Goal: Task Accomplishment & Management: Manage account settings

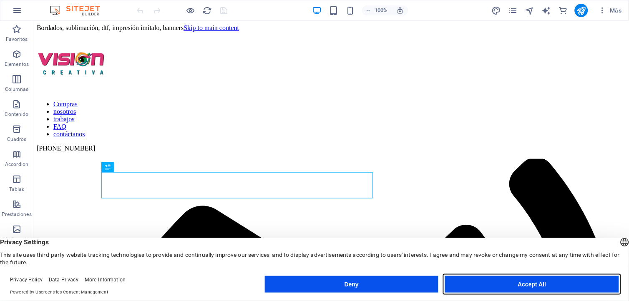
click at [499, 287] on button "Accept All" at bounding box center [532, 284] width 174 height 17
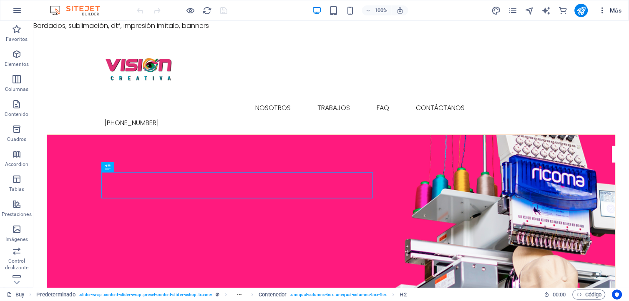
click at [602, 12] on icon "button" at bounding box center [602, 10] width 8 height 8
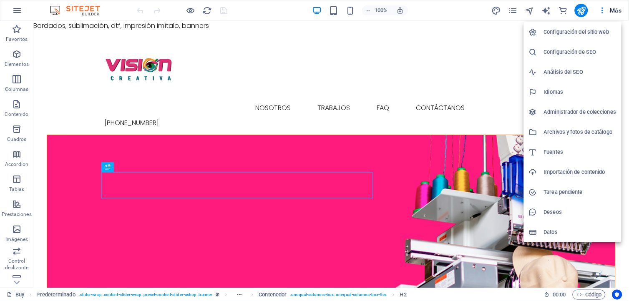
click at [559, 110] on h6 "Administrador de colecciones" at bounding box center [580, 112] width 73 height 10
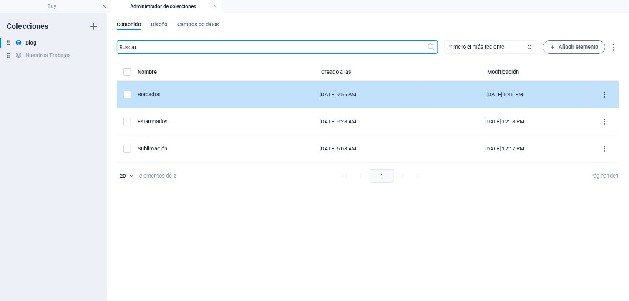
click at [605, 95] on icon "items list" at bounding box center [605, 95] width 8 height 8
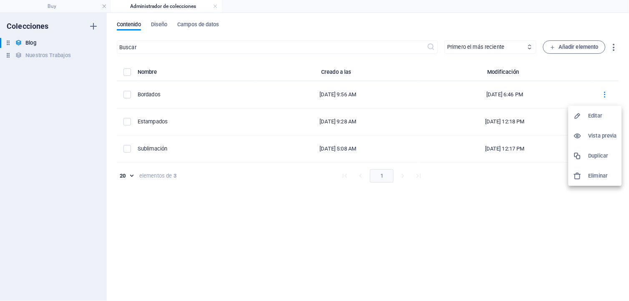
click at [598, 115] on h6 "Editar" at bounding box center [602, 116] width 28 height 10
select select "Lifestyle"
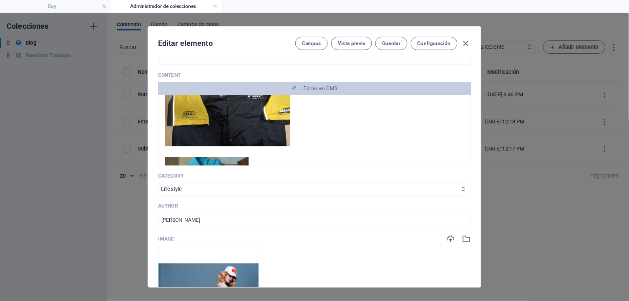
scroll to position [185, 0]
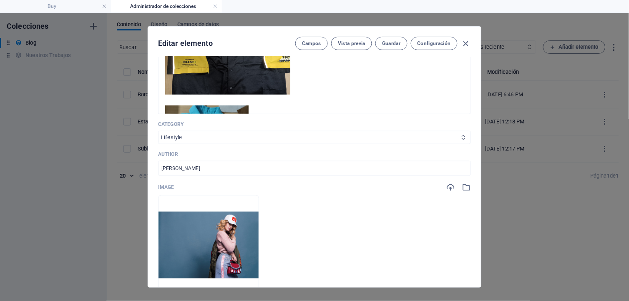
click at [188, 131] on select "Category 1 Category 2 Fashion Lifestyle" at bounding box center [314, 137] width 313 height 13
click at [374, 222] on ul "Arrastra archivos aquí para cargarlos de inmediato" at bounding box center [314, 245] width 313 height 100
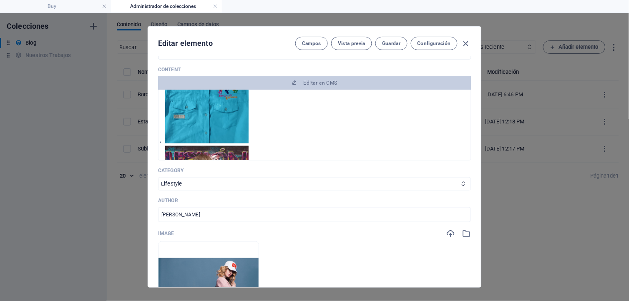
scroll to position [231, 0]
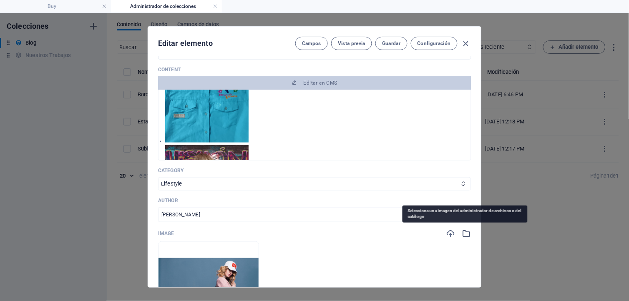
click at [462, 234] on icon "button" at bounding box center [466, 233] width 9 height 9
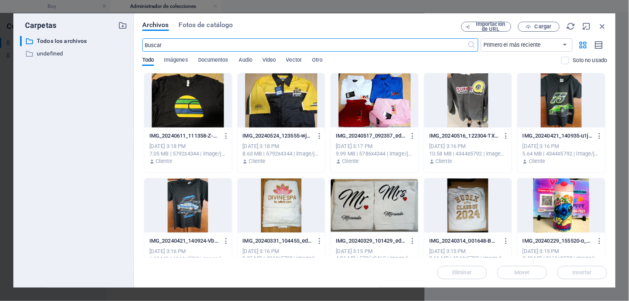
scroll to position [324, 0]
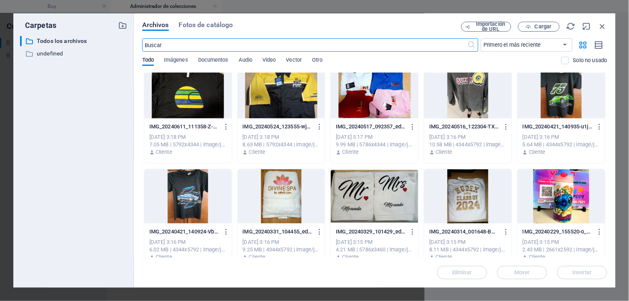
click at [459, 198] on div at bounding box center [468, 196] width 88 height 54
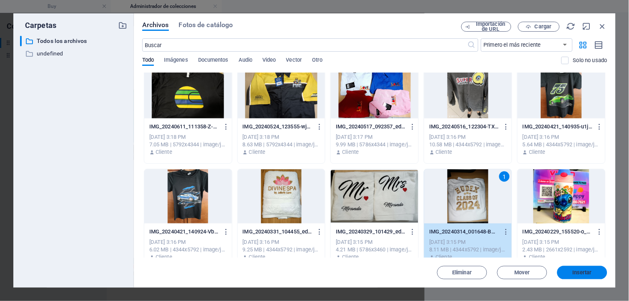
click at [572, 271] on span "Insertar" at bounding box center [581, 272] width 43 height 5
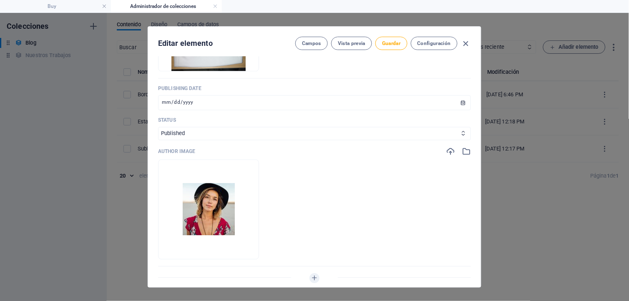
scroll to position [463, 0]
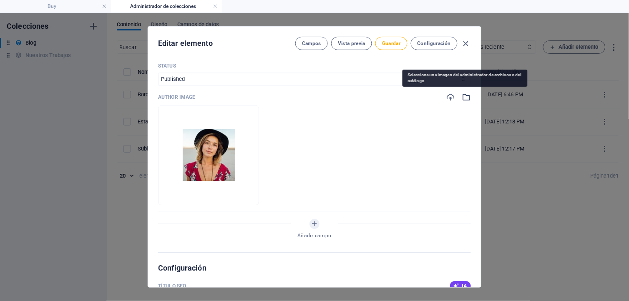
click at [464, 94] on icon "button" at bounding box center [466, 97] width 9 height 9
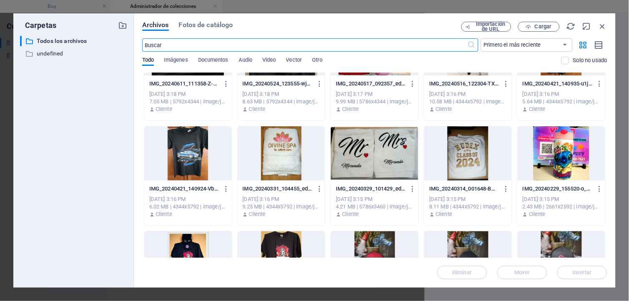
scroll to position [370, 0]
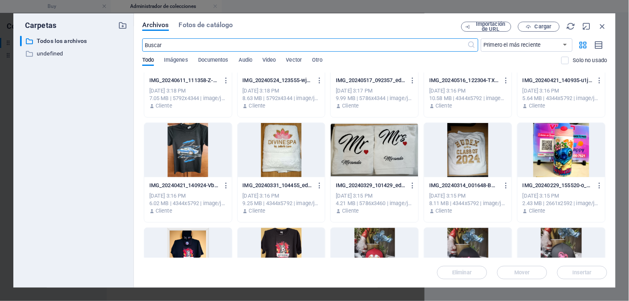
click at [376, 153] on div at bounding box center [375, 150] width 88 height 54
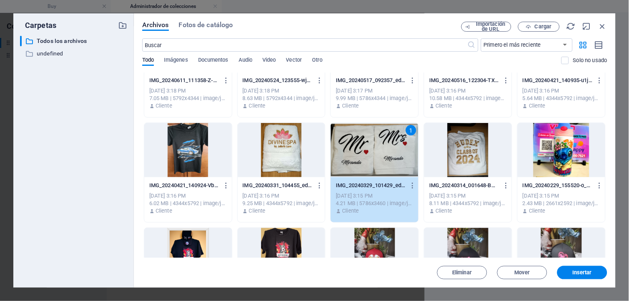
click at [578, 272] on span "Insertar" at bounding box center [582, 272] width 20 height 5
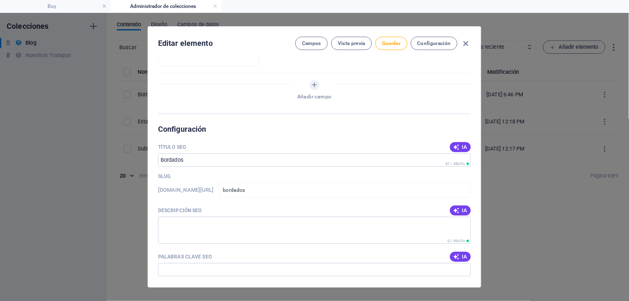
scroll to position [648, 0]
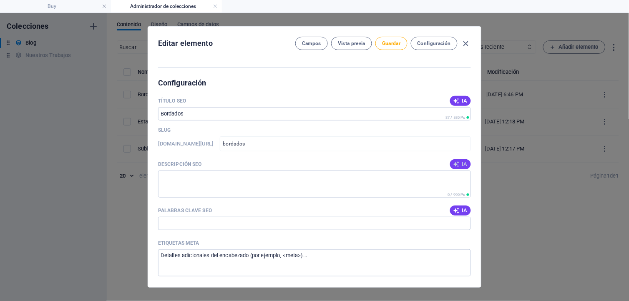
click at [459, 163] on span "IA" at bounding box center [460, 164] width 14 height 7
type textarea "Personaliza tu marca con nuestros polos bordados. Soluciones textiles elegantes…"
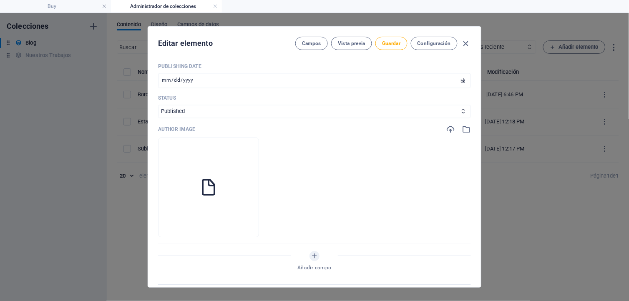
scroll to position [510, 0]
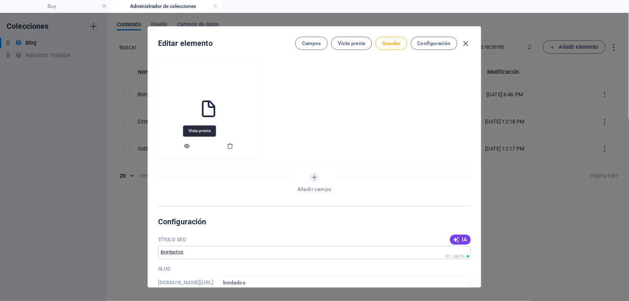
click at [190, 146] on icon "button" at bounding box center [186, 146] width 7 height 7
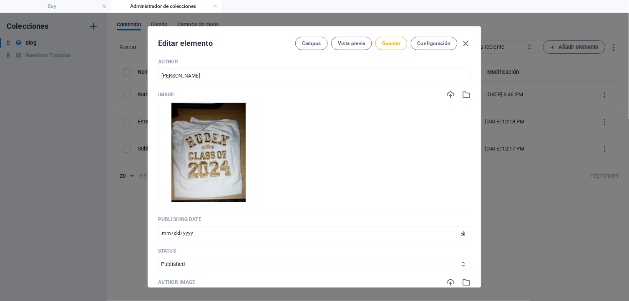
scroll to position [93, 0]
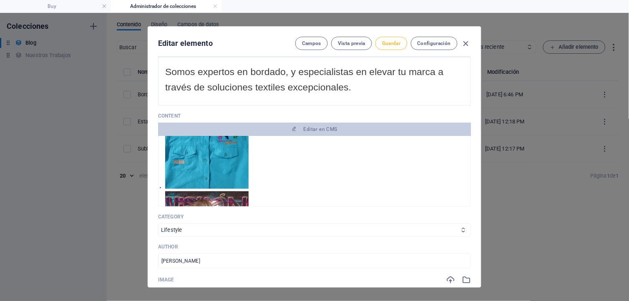
click at [390, 42] on span "Guardar" at bounding box center [391, 43] width 18 height 7
click at [466, 42] on icon "button" at bounding box center [466, 44] width 10 height 10
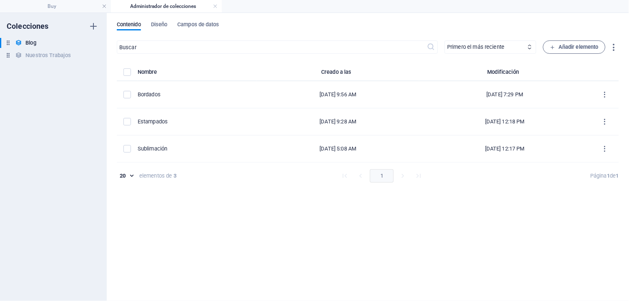
type input "[DATE]"
type input "bordados"
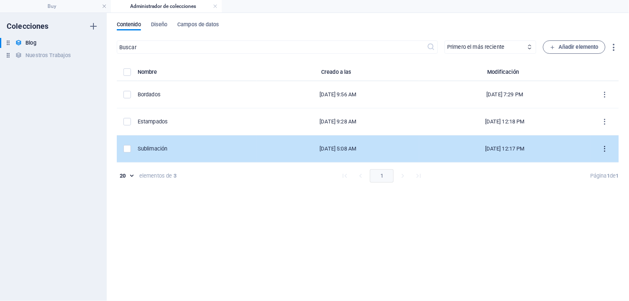
click at [605, 148] on icon "items list" at bounding box center [605, 149] width 8 height 8
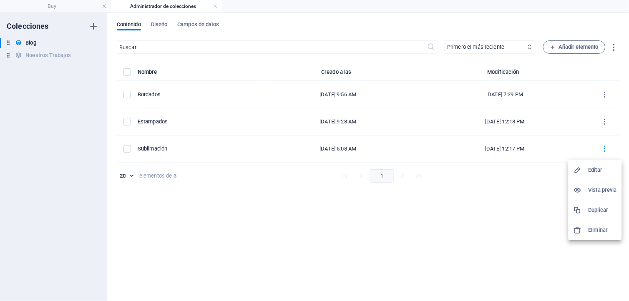
click at [602, 169] on h6 "Editar" at bounding box center [602, 170] width 28 height 10
select select "Fashion"
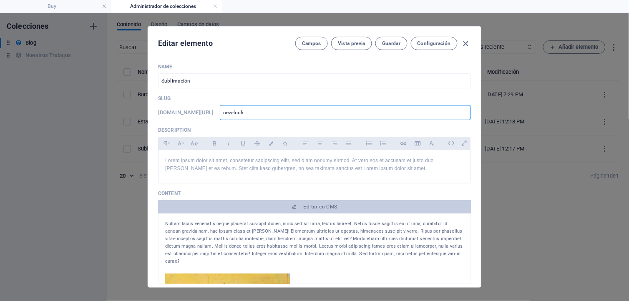
drag, startPoint x: 264, startPoint y: 107, endPoint x: 221, endPoint y: 107, distance: 43.4
click at [221, 107] on div "[DOMAIN_NAME][URL] new-look ​" at bounding box center [314, 112] width 313 height 15
type input "S"
type input "Su"
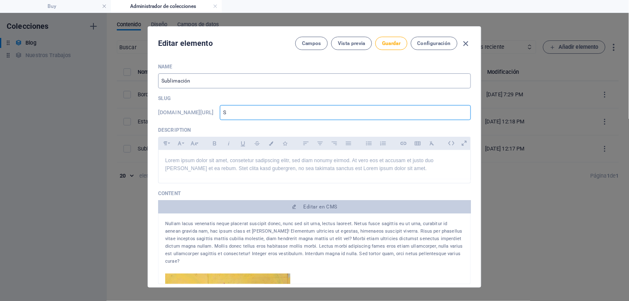
type input "Su"
type input "Sub"
type input "Subl"
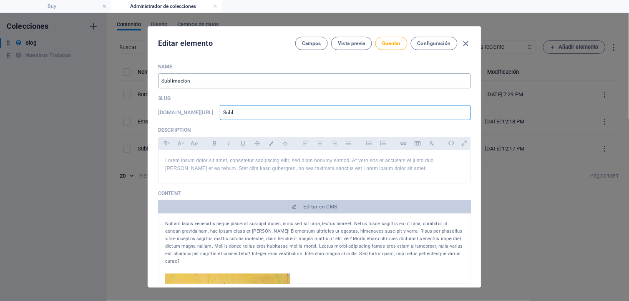
type input "Subli"
type input "Sublim"
type input "Sublima"
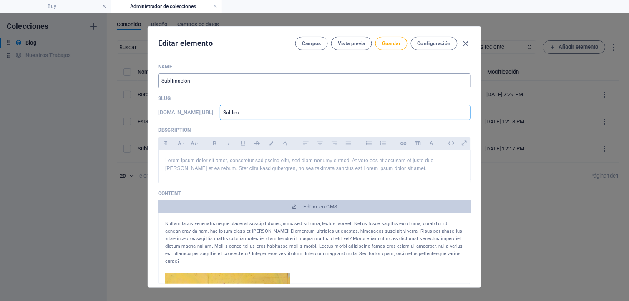
type input "Sublima"
type input "Sublimac"
type input "Sublimaci"
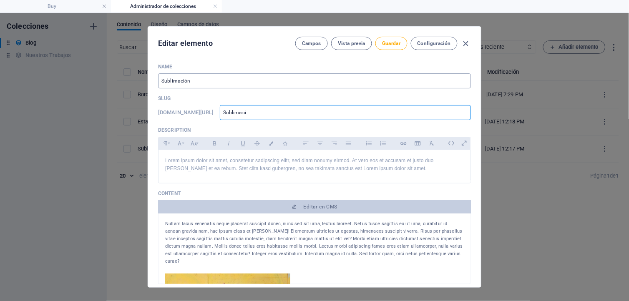
type input "Sublimacio"
type input "Sublimacion"
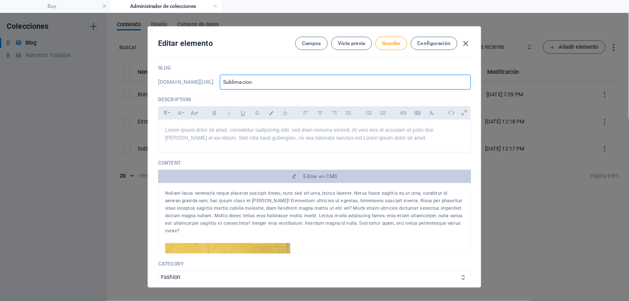
scroll to position [46, 0]
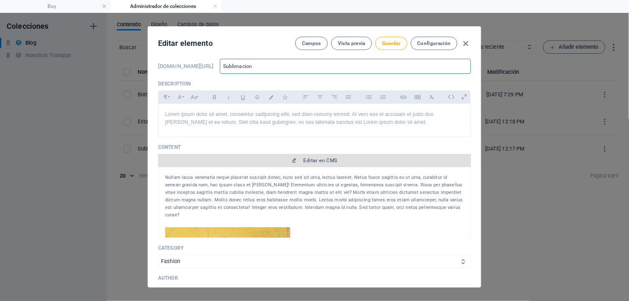
type input "sublimacion"
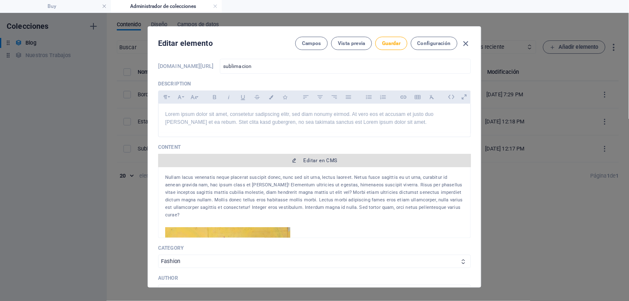
click at [311, 163] on span "Editar en CMS" at bounding box center [321, 160] width 34 height 7
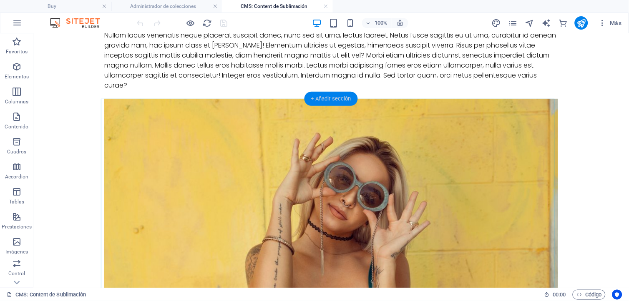
drag, startPoint x: 321, startPoint y: 102, endPoint x: 142, endPoint y: 68, distance: 182.8
click at [321, 102] on div "+ Añadir sección" at bounding box center [330, 99] width 53 height 14
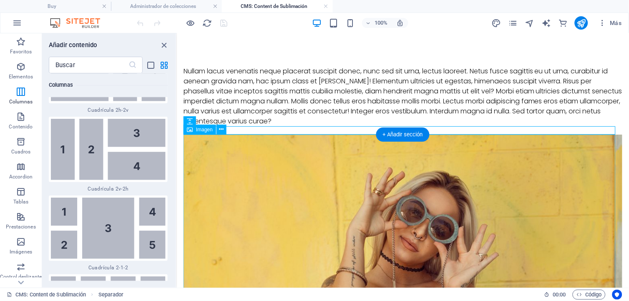
scroll to position [0, 0]
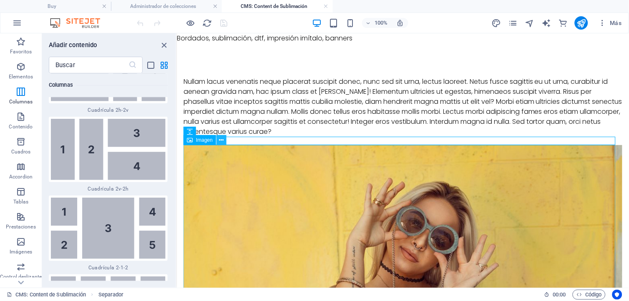
click at [219, 140] on icon at bounding box center [221, 140] width 5 height 9
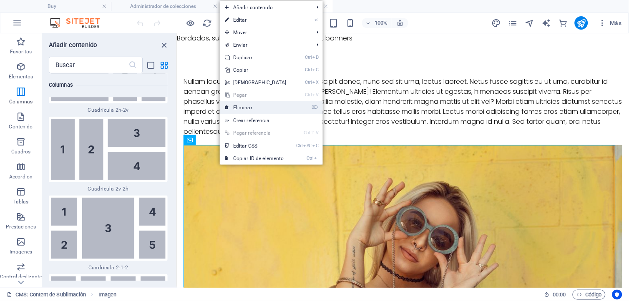
click at [240, 108] on link "⌦ Eliminar" at bounding box center [256, 107] width 72 height 13
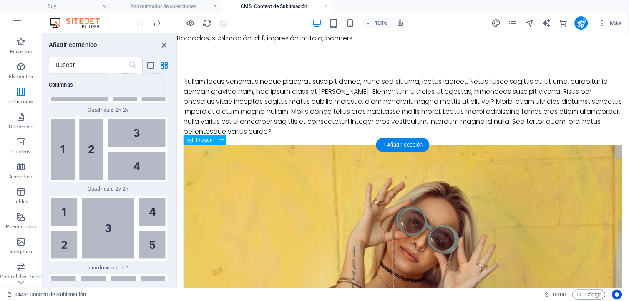
scroll to position [46, 0]
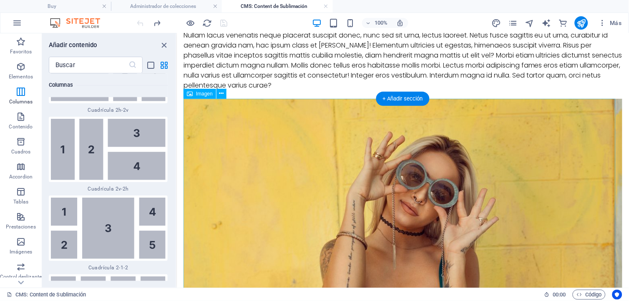
click at [351, 189] on figure at bounding box center [402, 244] width 439 height 292
select select "%"
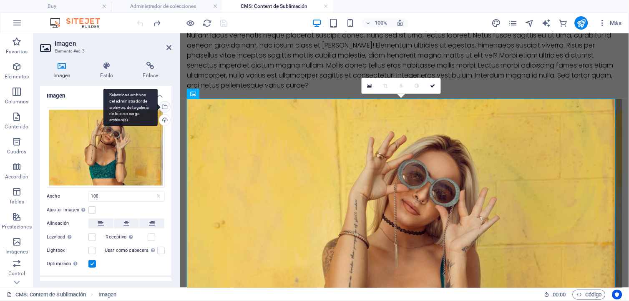
click at [163, 105] on div "Selecciona archivos del administrador de archivos, de la galería de fotos o car…" at bounding box center [164, 107] width 13 height 13
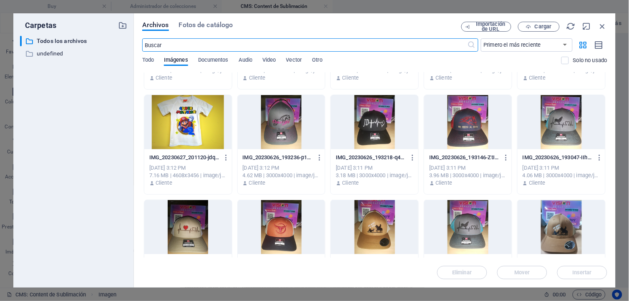
scroll to position [877, 0]
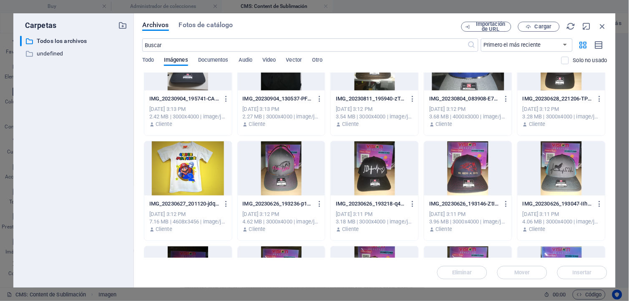
click at [174, 176] on div at bounding box center [188, 168] width 88 height 54
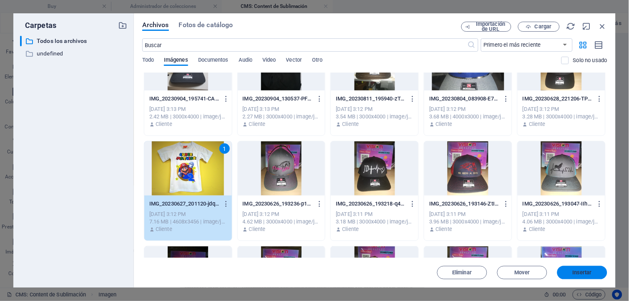
click at [578, 273] on span "Insertar" at bounding box center [582, 272] width 20 height 5
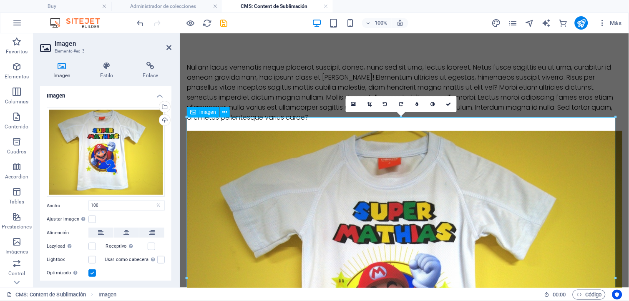
scroll to position [0, 0]
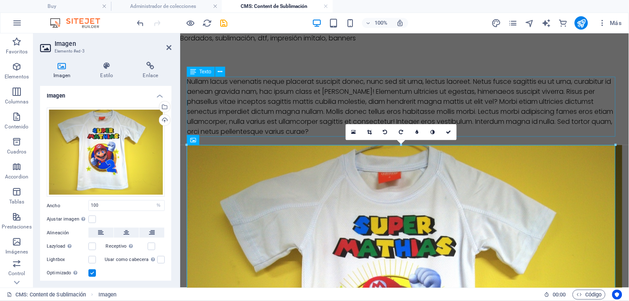
click at [296, 93] on div "Nullam lacus venenatis neque placerat suscipit donec, nunc sed sit urna, lectus…" at bounding box center [403, 106] width 435 height 60
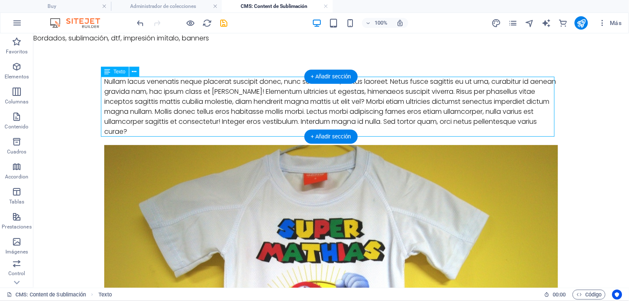
click at [151, 128] on div "Nullam lacus venenatis neque placerat suscipit donec, nunc sed sit urna, lectus…" at bounding box center [331, 106] width 454 height 60
click at [145, 129] on div "Nullam lacus venenatis neque placerat suscipit donec, nunc sed sit urna, lectus…" at bounding box center [331, 106] width 454 height 60
click at [135, 122] on div "Nullam lacus venenatis neque placerat suscipit donec, nunc sed sit urna, lectus…" at bounding box center [331, 106] width 454 height 60
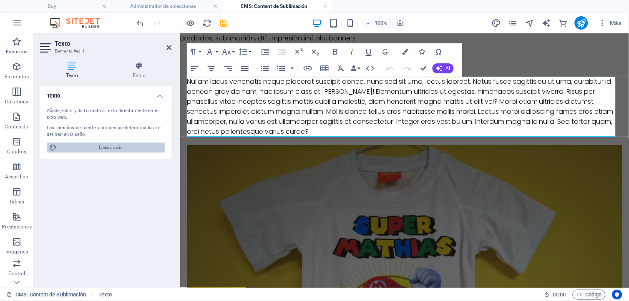
drag, startPoint x: 112, startPoint y: 147, endPoint x: 375, endPoint y: 97, distance: 268.2
click at [112, 147] on span "Editar diseño" at bounding box center [110, 148] width 103 height 10
select select "px"
select select "300"
select select "px"
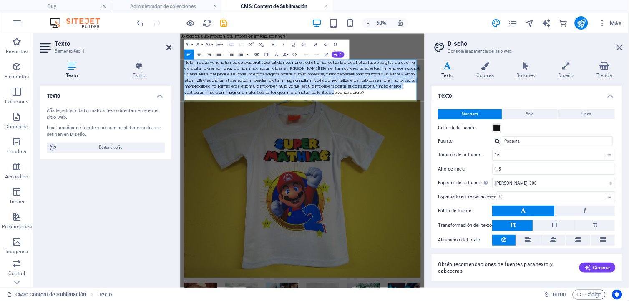
drag, startPoint x: 555, startPoint y: 130, endPoint x: 182, endPoint y: 74, distance: 377.4
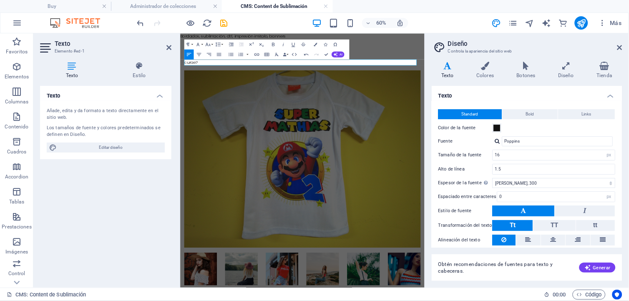
drag, startPoint x: 226, startPoint y: 79, endPoint x: 151, endPoint y: 74, distance: 75.2
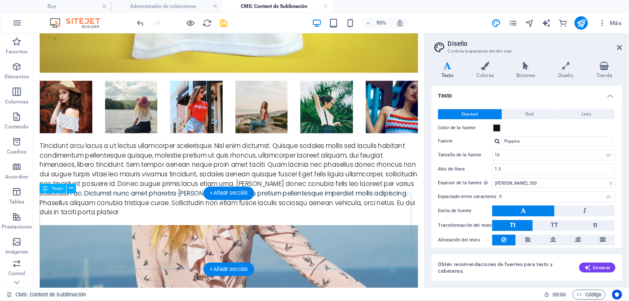
scroll to position [370, 0]
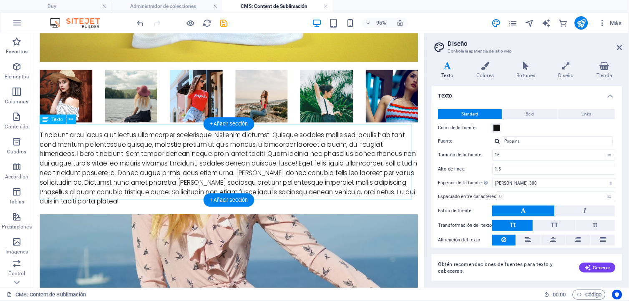
click at [178, 201] on div "Tincidunt arcu lacus a ut lectus ullamcorper scelerisque. Nisl enim dictumst. Q…" at bounding box center [239, 175] width 398 height 80
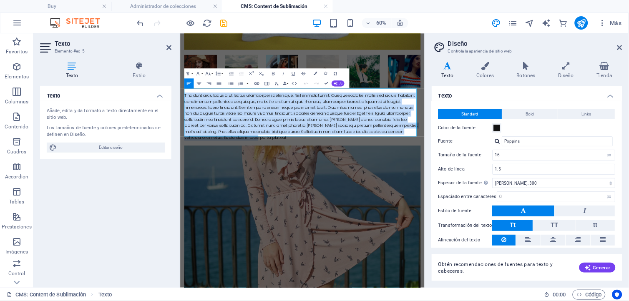
drag, startPoint x: 364, startPoint y: 200, endPoint x: 168, endPoint y: 119, distance: 211.6
click at [180, 119] on html "Bordados, sublimación, dtf, impresión imítalo, banners Skip to main content ¿Bu…" at bounding box center [383, 133] width 407 height 941
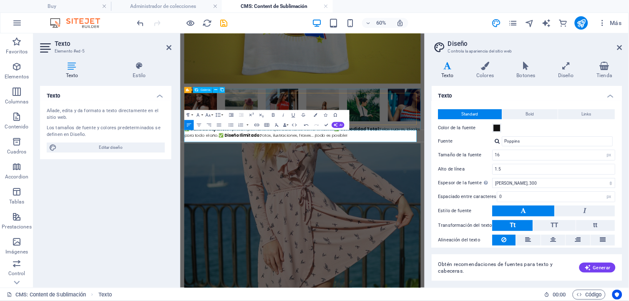
scroll to position [324, 0]
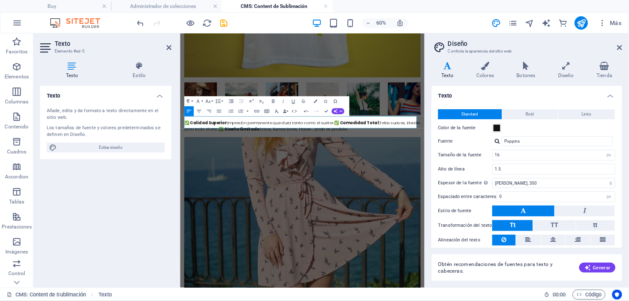
click at [439, 178] on strong "✅ Comodidad Total:" at bounding box center [474, 183] width 76 height 10
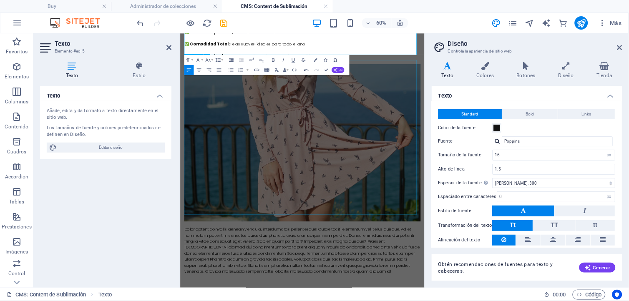
scroll to position [477, 0]
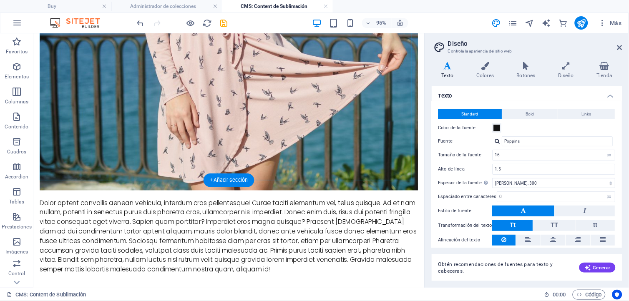
scroll to position [640, 0]
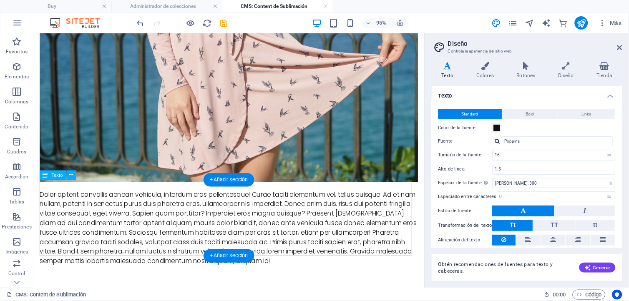
click at [183, 239] on div "Dolor aptent convallis aenean vehicula, interdum cras pellentesque! Curae tacit…" at bounding box center [239, 238] width 398 height 80
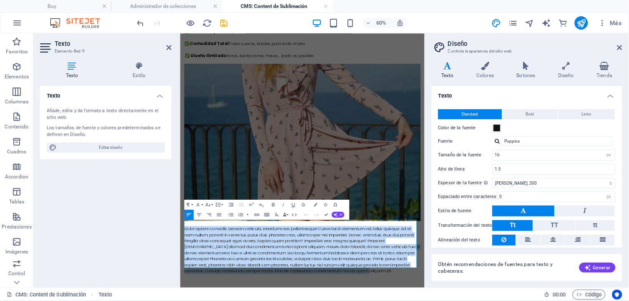
drag, startPoint x: 187, startPoint y: 347, endPoint x: 549, endPoint y: 425, distance: 370.2
click at [549, 301] on div "¿Buscas esa prenda única que hable por ti? Nuestros suéteres sublimados son el …" at bounding box center [383, 16] width 407 height 901
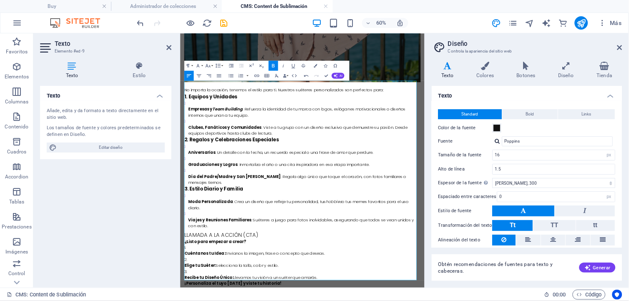
scroll to position [730, 0]
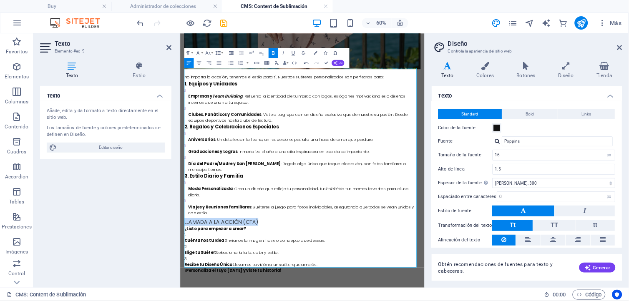
drag, startPoint x: 310, startPoint y: 339, endPoint x: 181, endPoint y: 335, distance: 129.7
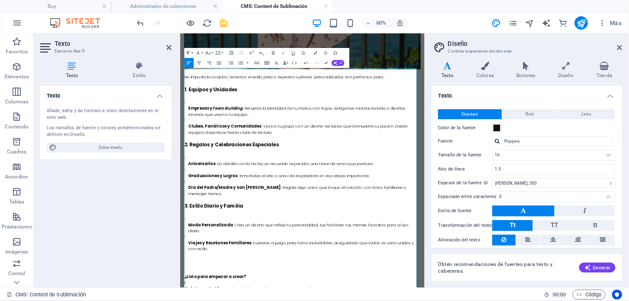
scroll to position [809, 0]
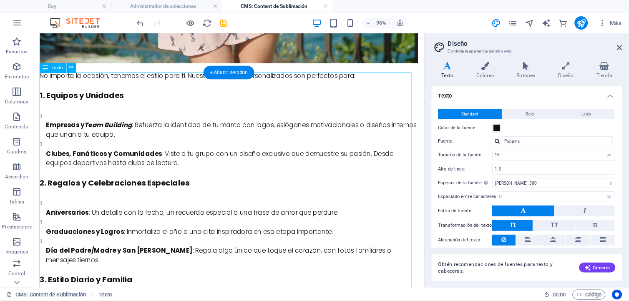
scroll to position [770, 0]
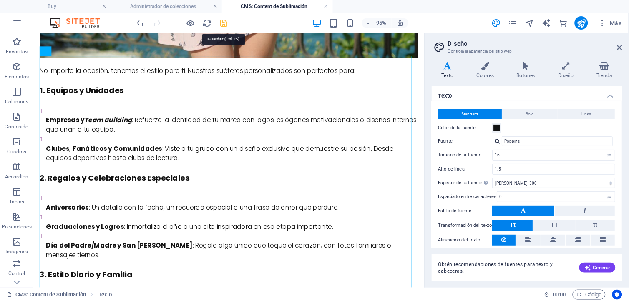
click at [224, 23] on icon "save" at bounding box center [224, 23] width 10 height 10
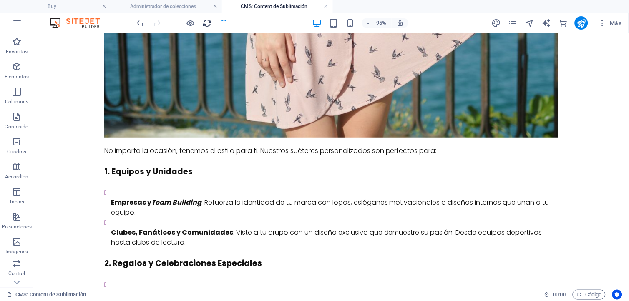
scroll to position [817, 0]
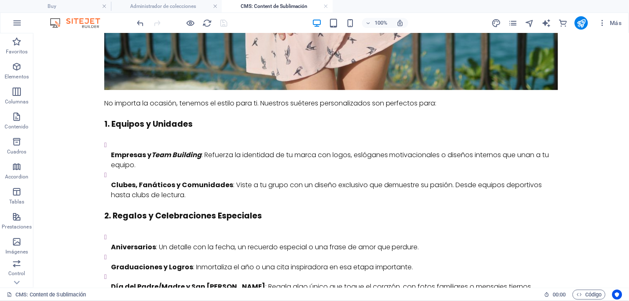
click at [325, 5] on link at bounding box center [326, 7] width 5 height 8
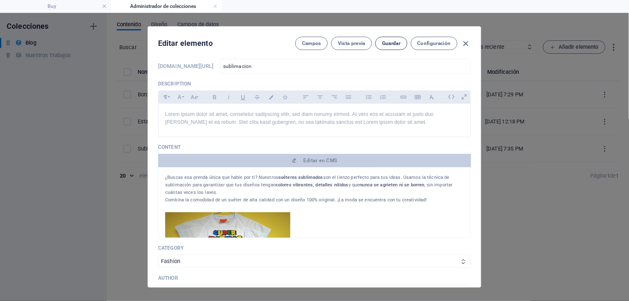
click at [394, 43] on span "Guardar" at bounding box center [391, 43] width 18 height 7
click at [465, 43] on icon "button" at bounding box center [466, 44] width 10 height 10
type input "[DATE]"
type input "sublimacion"
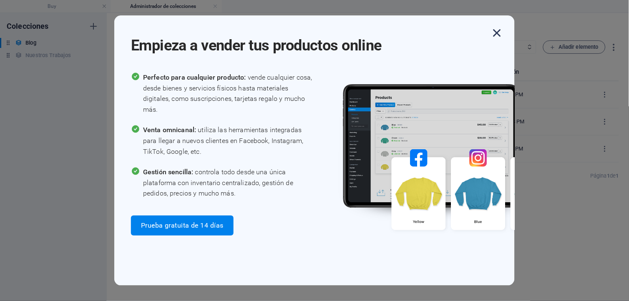
click at [495, 35] on icon "button" at bounding box center [497, 32] width 15 height 15
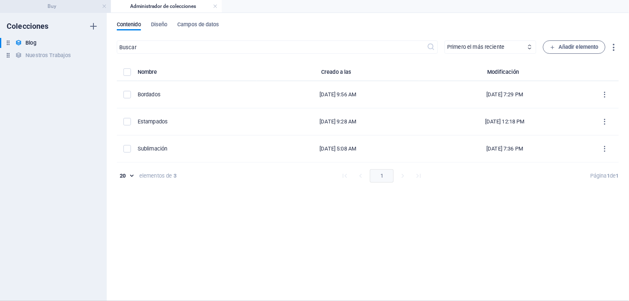
click at [80, 6] on h4 "Buy" at bounding box center [55, 6] width 111 height 9
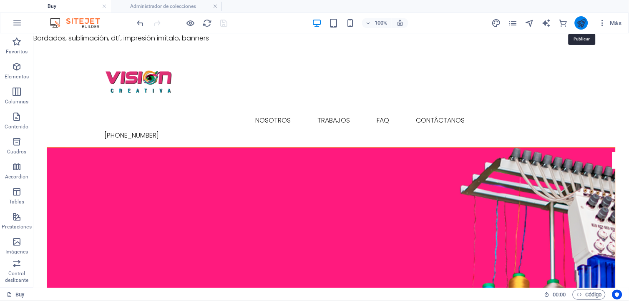
click at [583, 23] on icon "publish" at bounding box center [582, 23] width 10 height 10
